Goal: Task Accomplishment & Management: Manage account settings

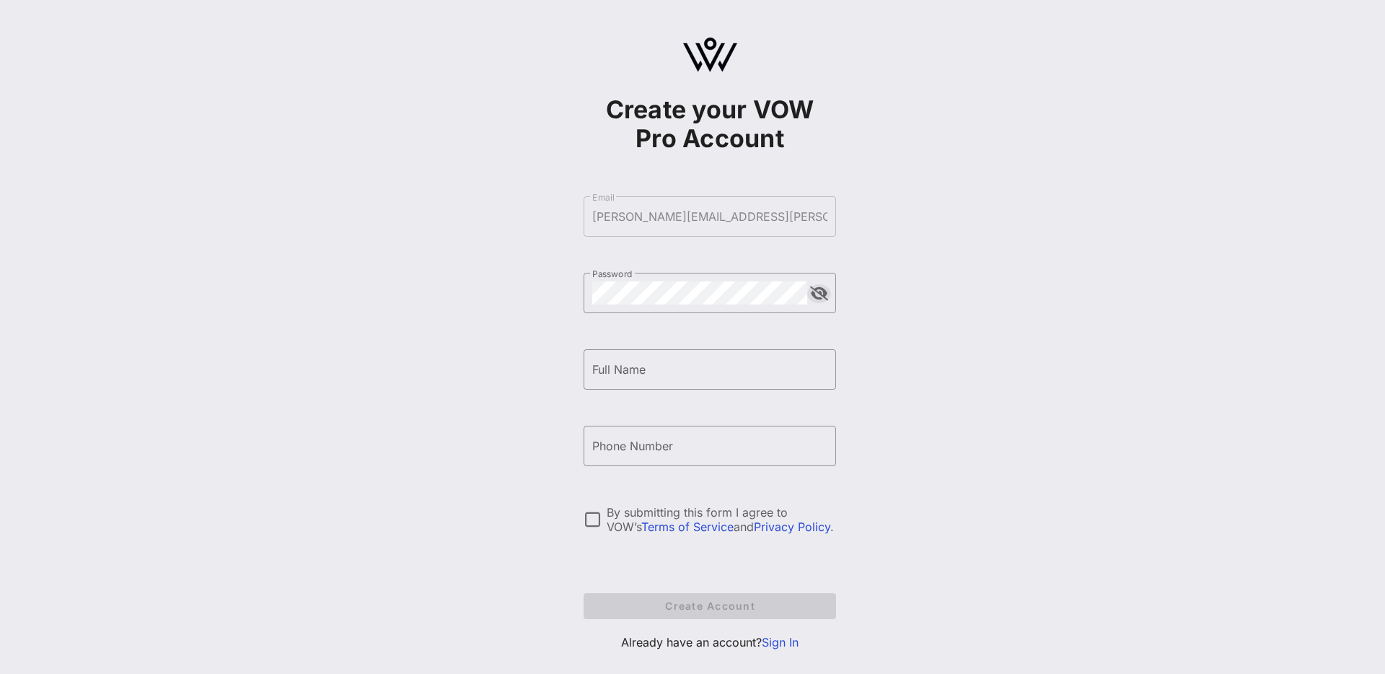
scroll to position [26, 0]
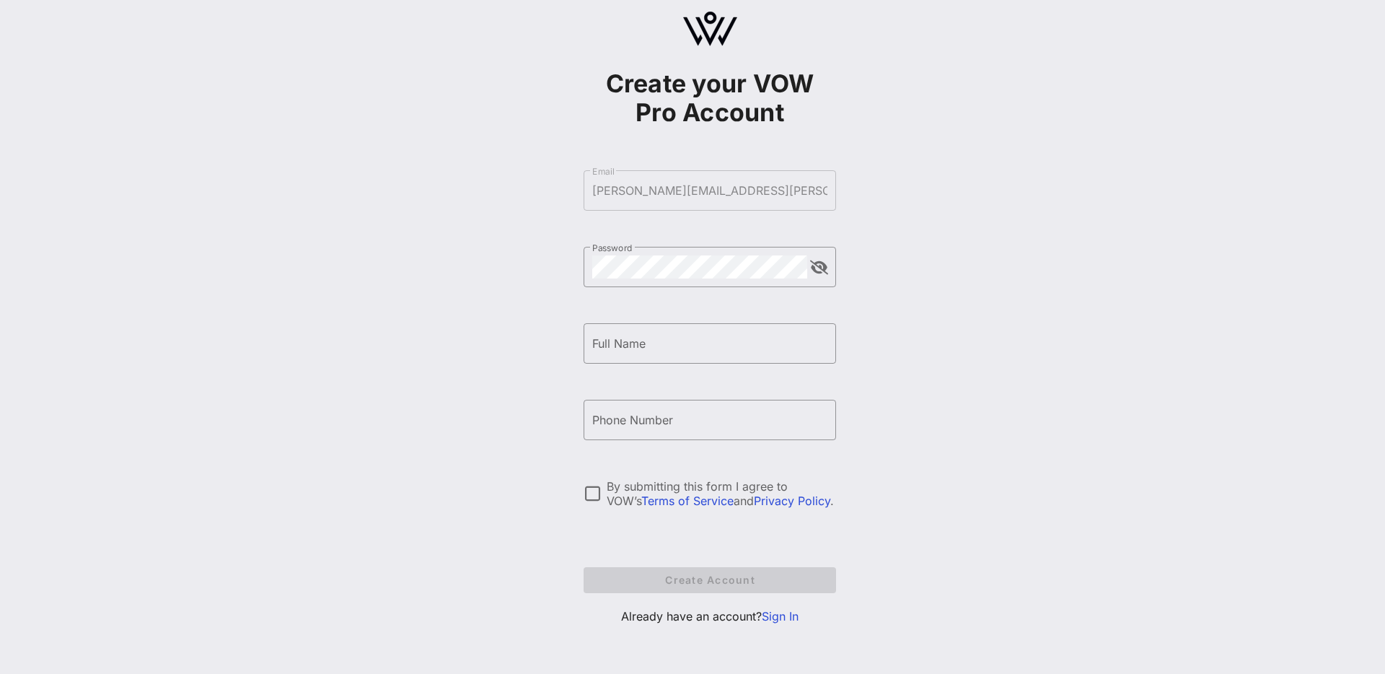
click at [782, 530] on link "Sign In" at bounding box center [780, 616] width 37 height 14
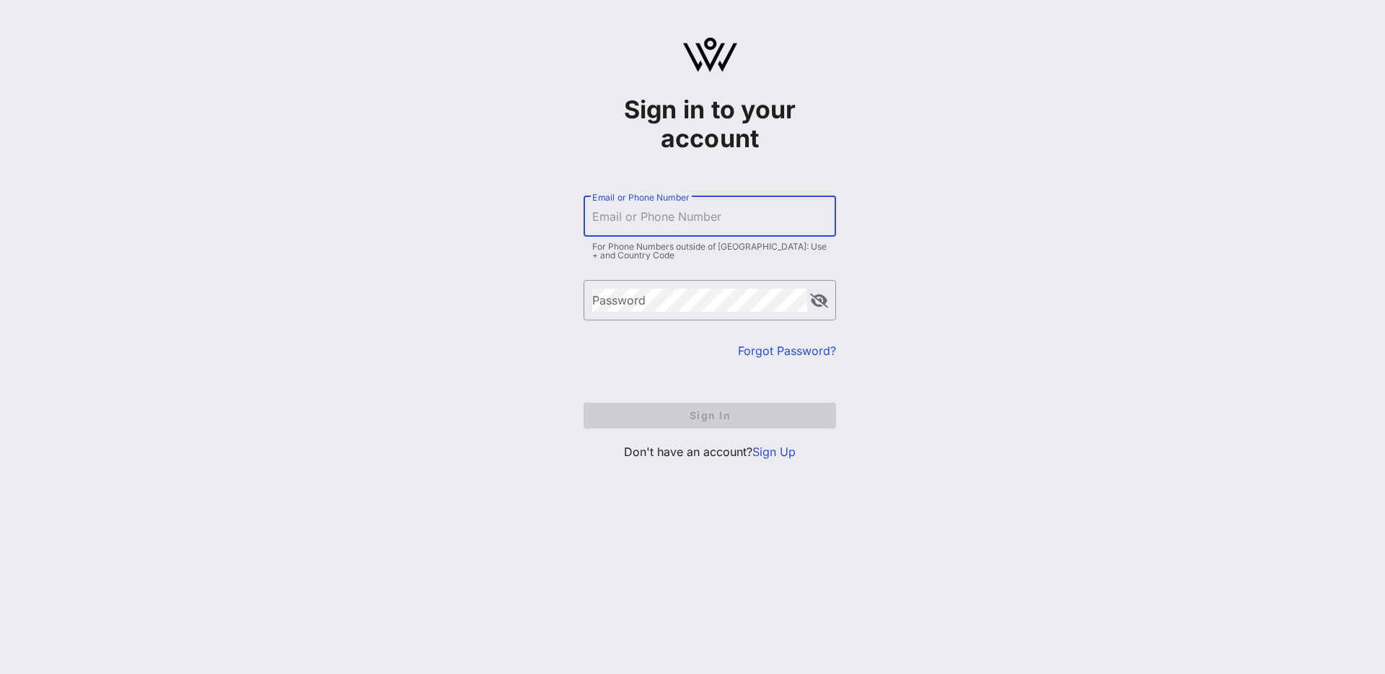
click at [671, 226] on input "Email or Phone Number" at bounding box center [709, 216] width 235 height 23
type input "[PERSON_NAME][EMAIL_ADDRESS][PERSON_NAME][DOMAIN_NAME]"
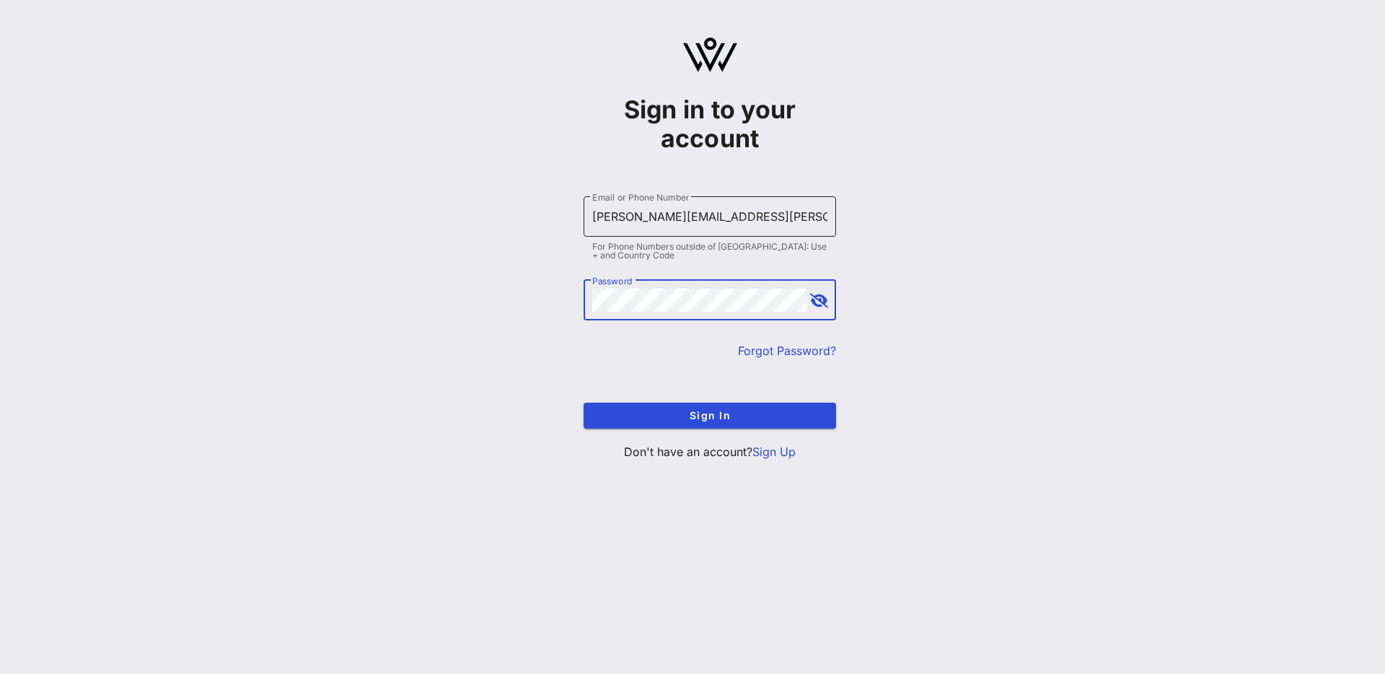
click at [583, 402] on button "Sign In" at bounding box center [709, 415] width 252 height 26
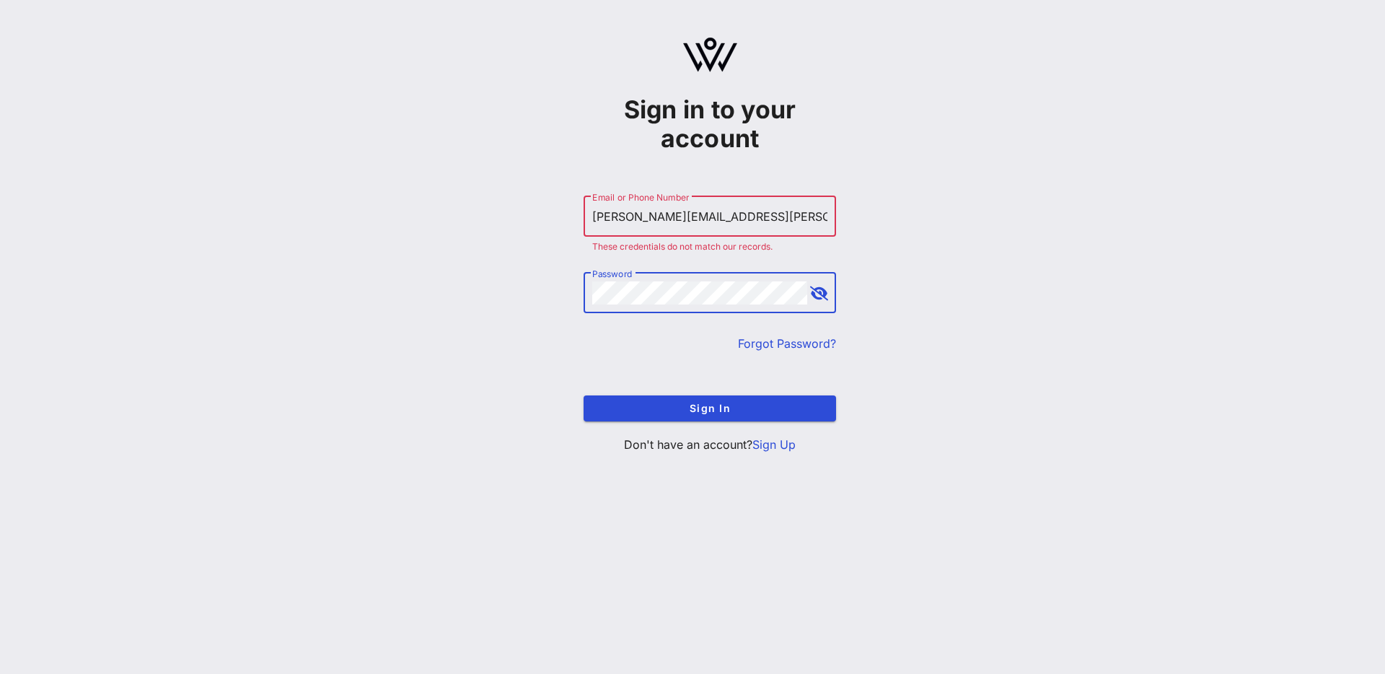
click at [550, 289] on div "Sign in to your account ​ Email or Phone Number [PERSON_NAME][EMAIL_ADDRESS][PE…" at bounding box center [710, 251] width 1350 height 502
click at [583, 395] on button "Sign In" at bounding box center [709, 408] width 252 height 26
click at [801, 340] on link "Forgot Password?" at bounding box center [787, 343] width 98 height 14
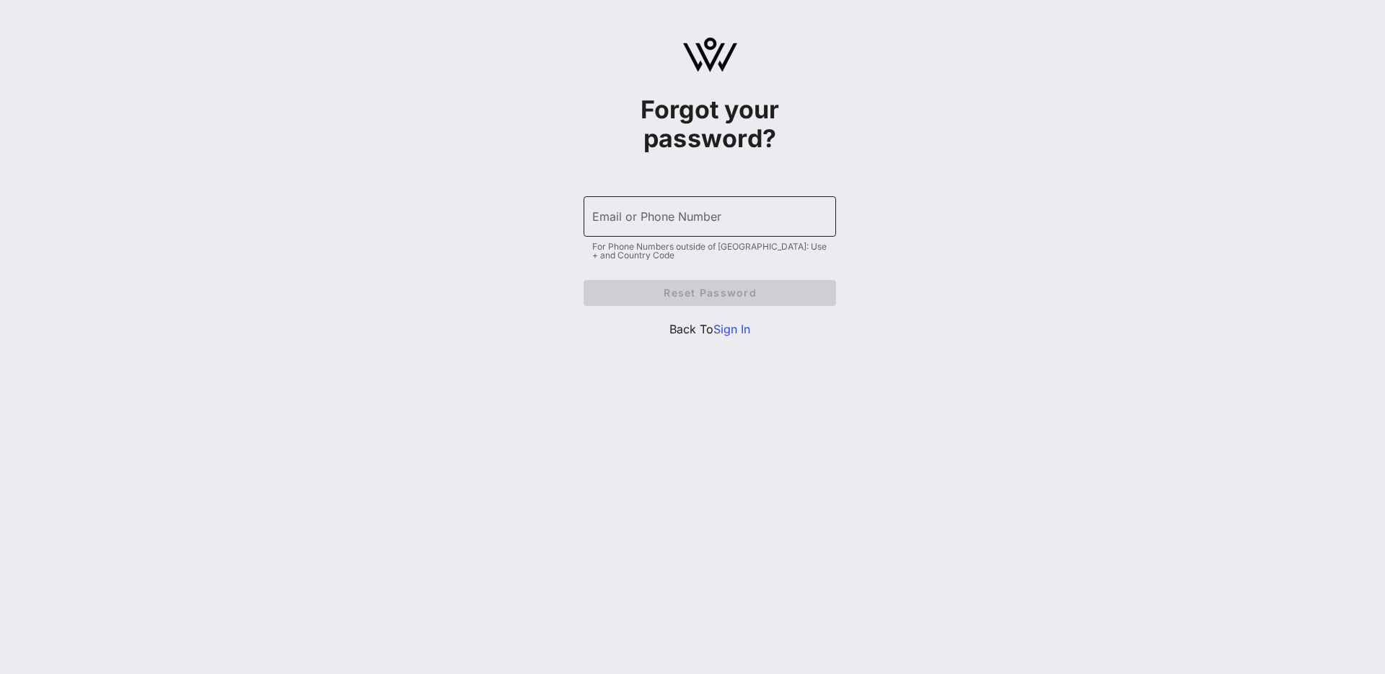
click at [639, 216] on input "Email or Phone Number" at bounding box center [709, 216] width 235 height 23
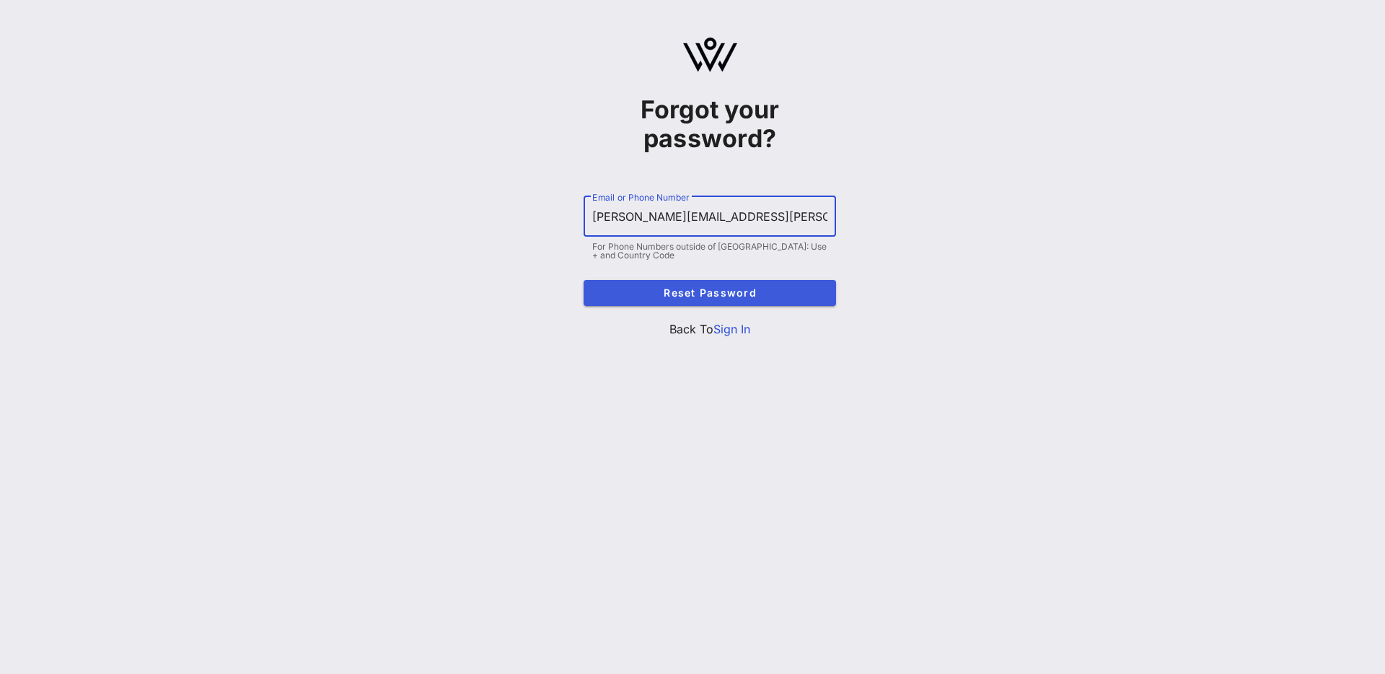
type input "[PERSON_NAME][EMAIL_ADDRESS][PERSON_NAME][DOMAIN_NAME]"
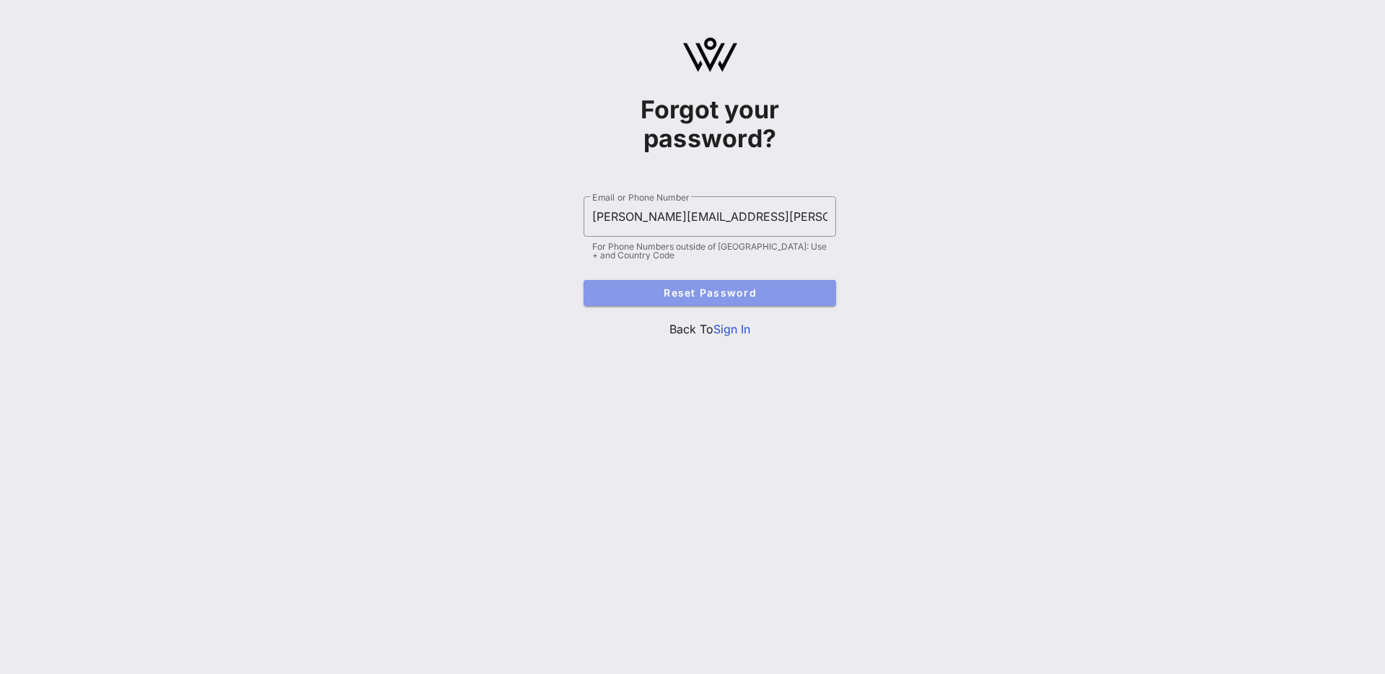
click at [745, 295] on span "Reset Password" at bounding box center [709, 292] width 229 height 12
